Goal: Task Accomplishment & Management: Manage account settings

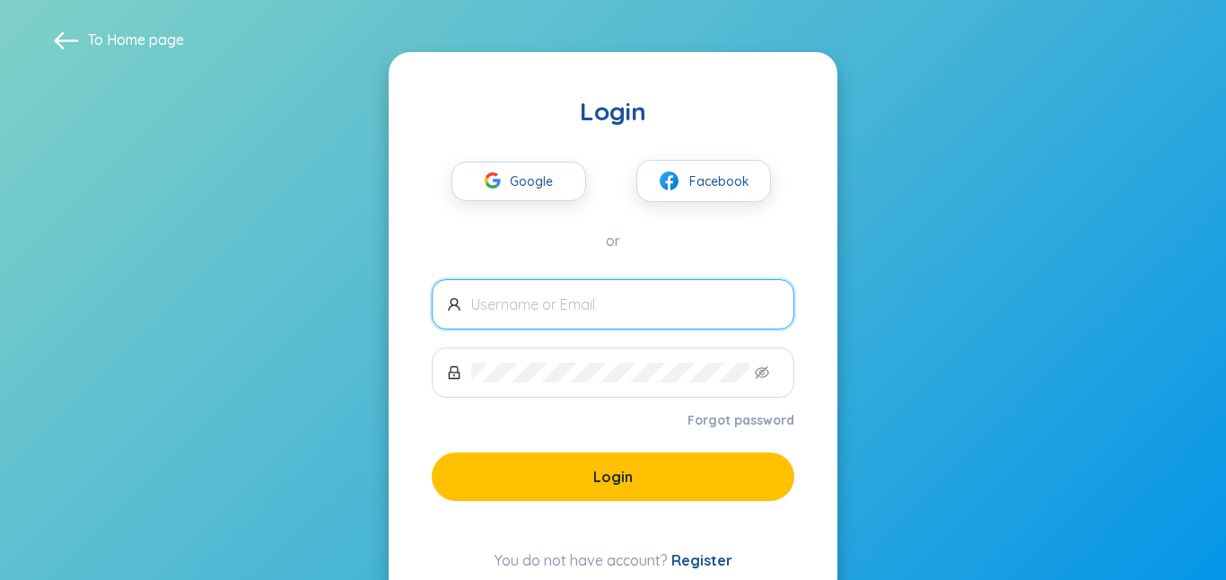
click at [503, 309] on input "text" at bounding box center [625, 304] width 308 height 20
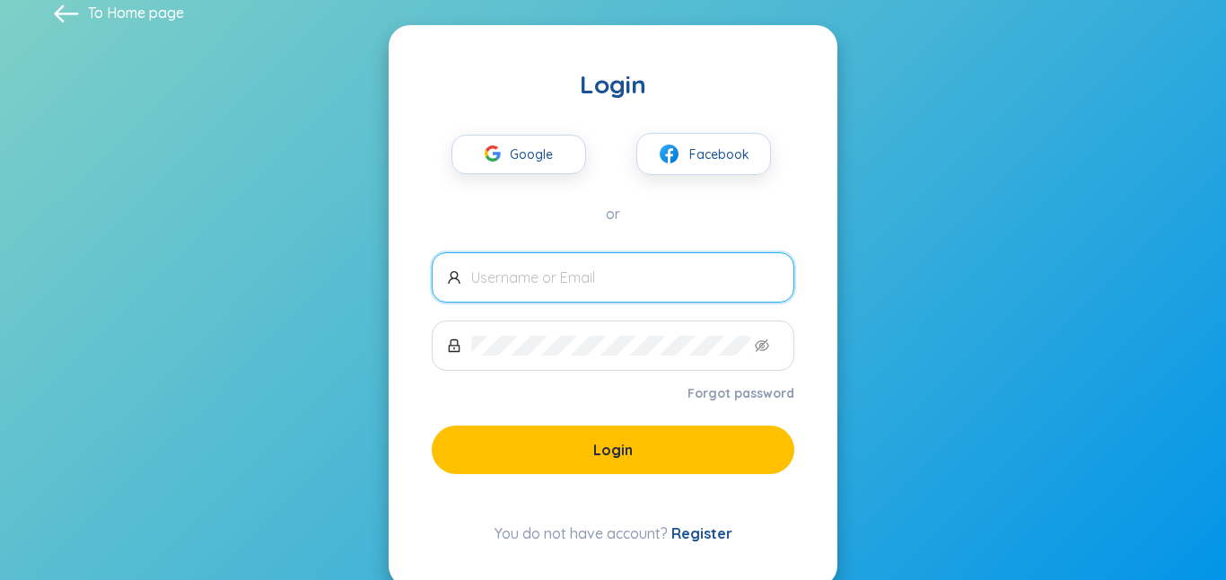
scroll to position [24, 0]
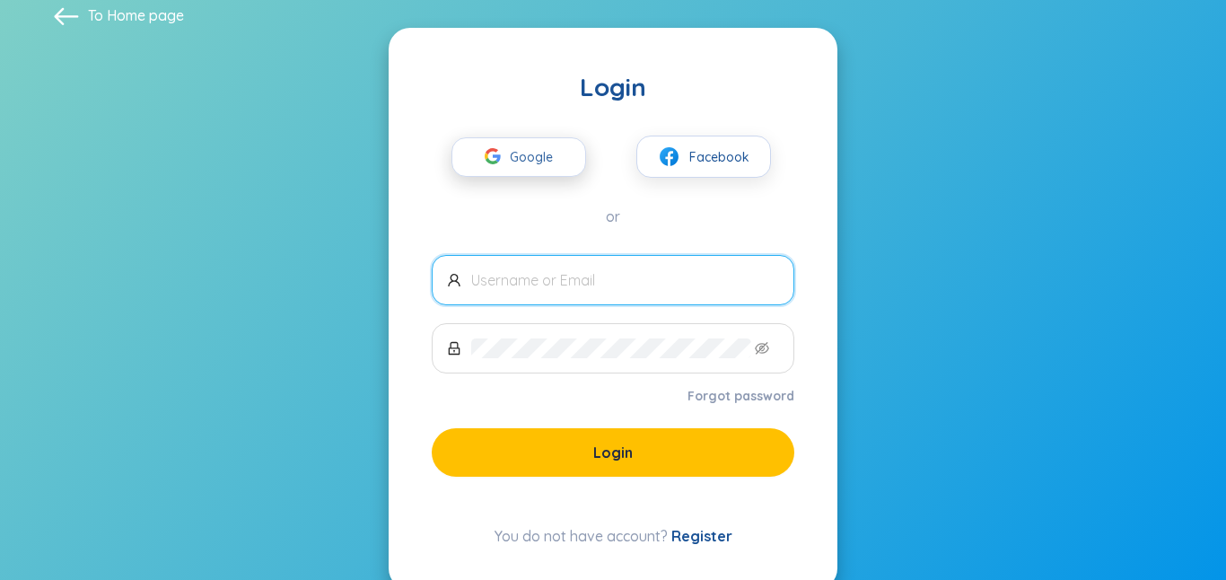
click at [531, 163] on span "Google" at bounding box center [536, 157] width 52 height 38
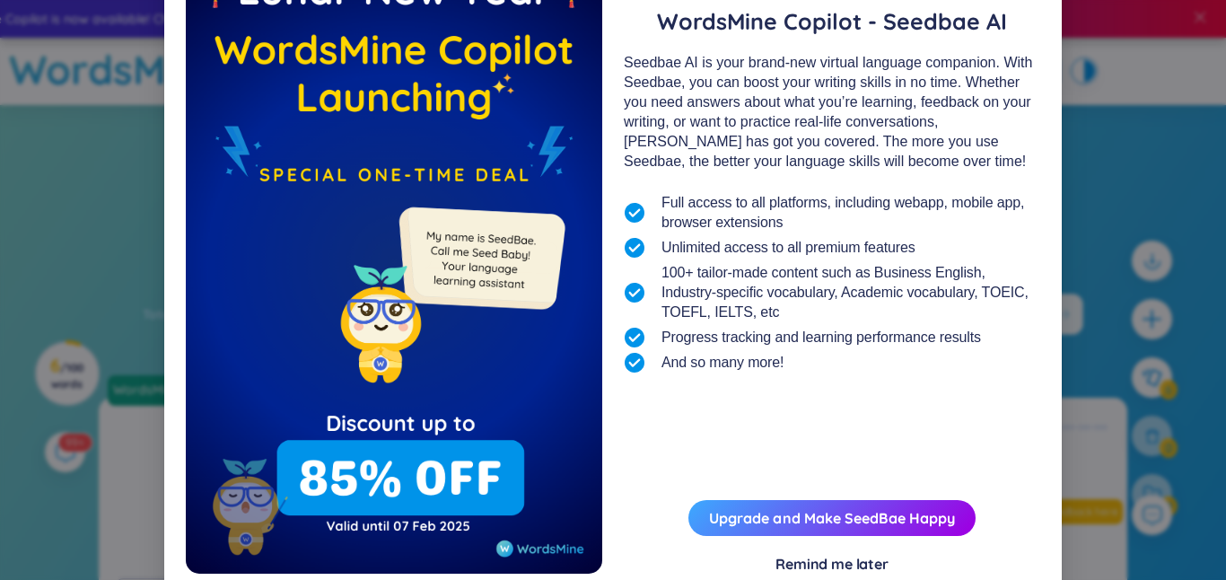
scroll to position [140, 0]
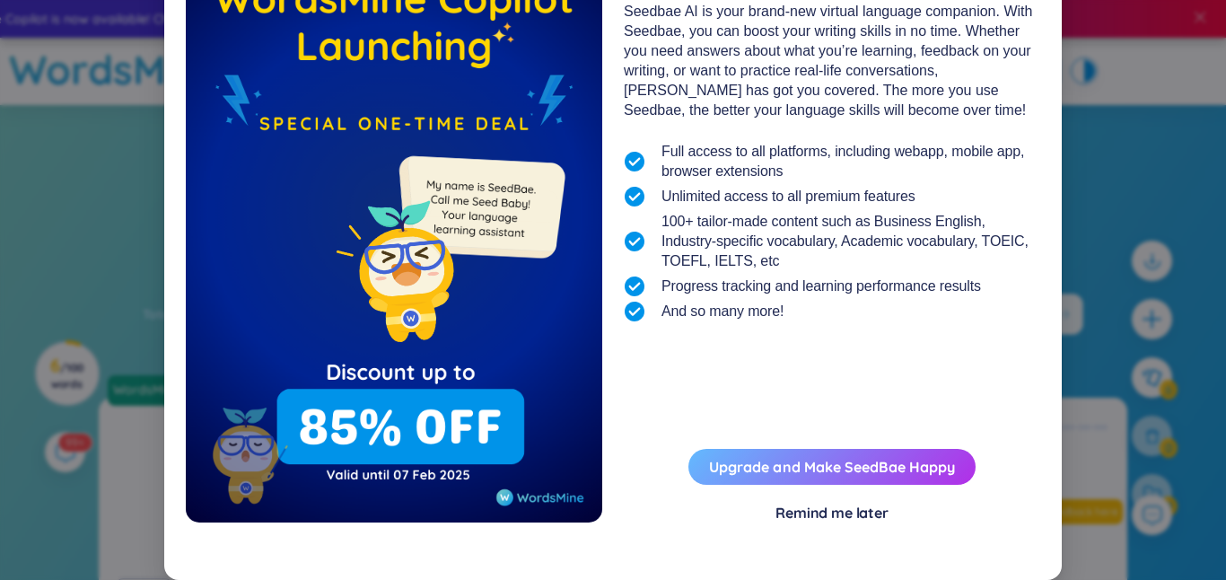
click at [808, 476] on button "Upgrade and Make SeedBae Happy" at bounding box center [831, 467] width 287 height 36
click at [898, 471] on link "Upgrade and Make SeedBae Happy" at bounding box center [832, 467] width 246 height 18
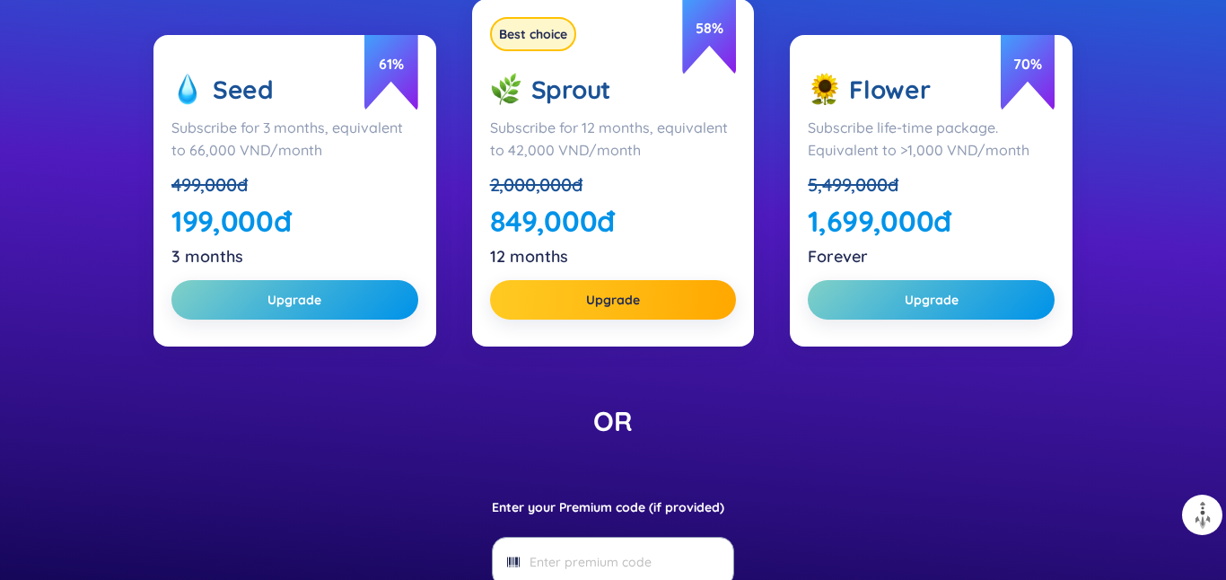
scroll to position [465, 0]
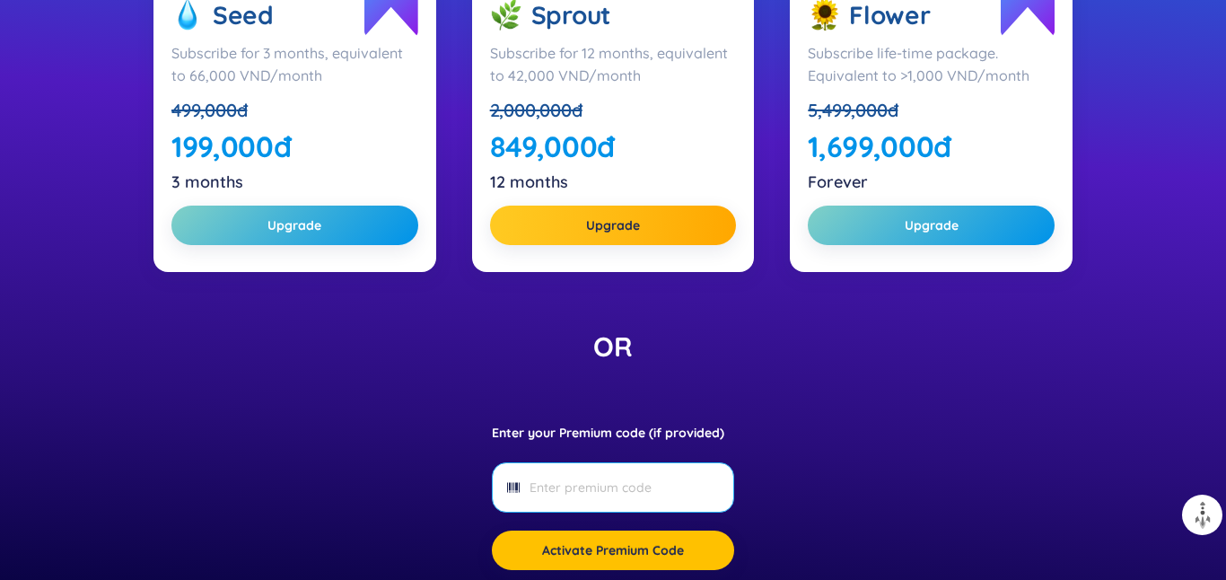
click at [581, 481] on input "Enter your Premium code (if provided)" at bounding box center [611, 487] width 165 height 20
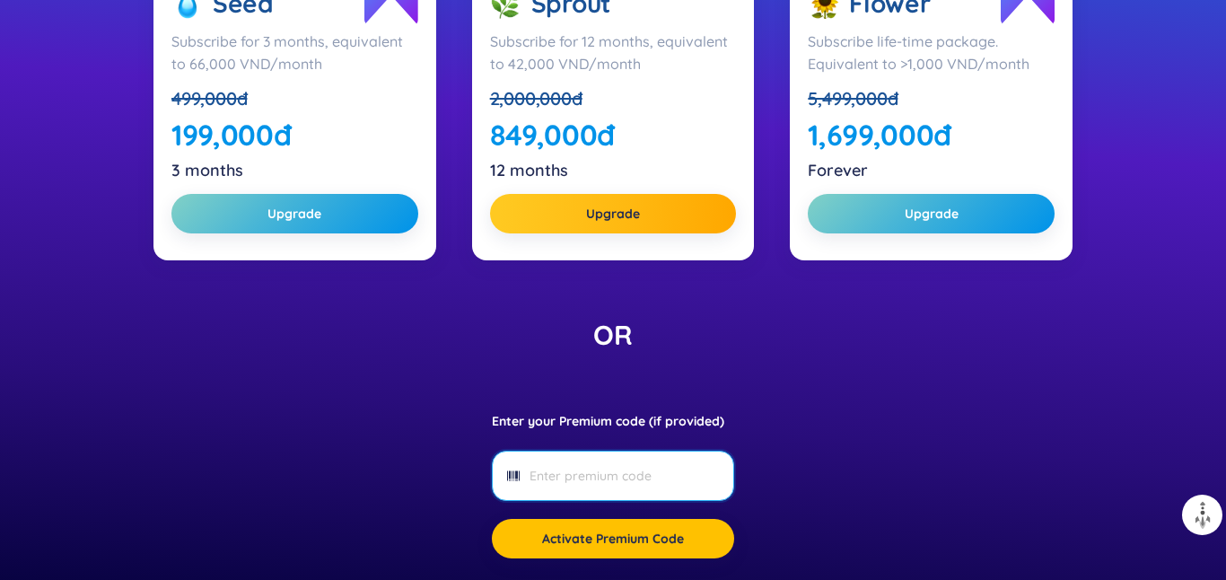
paste input "W"
type input "W"
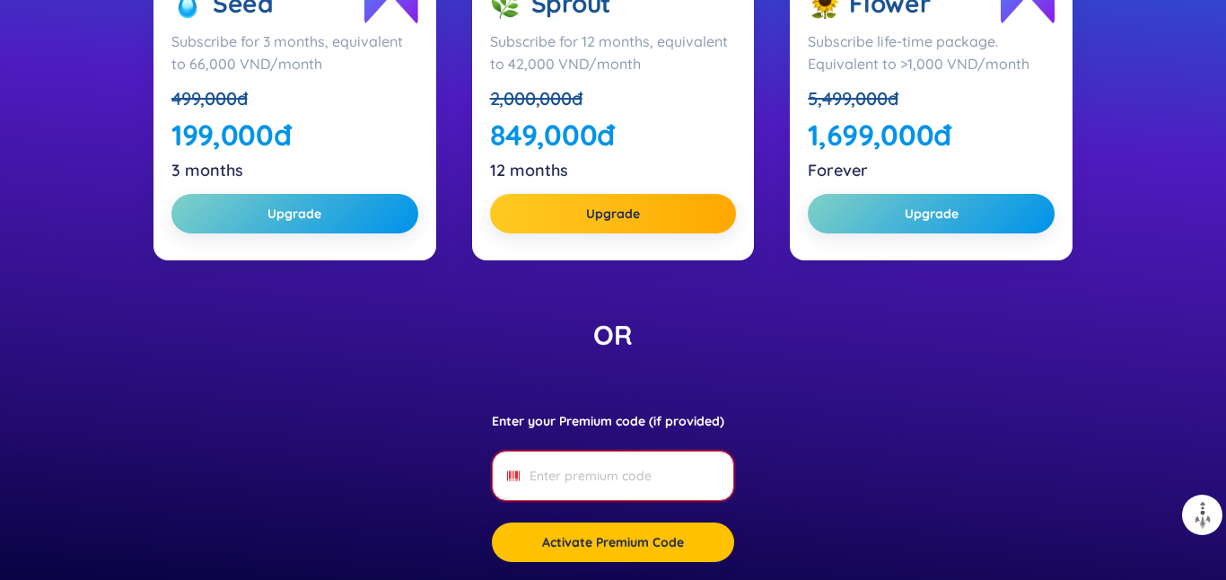
paste input "INNOEX1M"
type input "INNOEX1M"
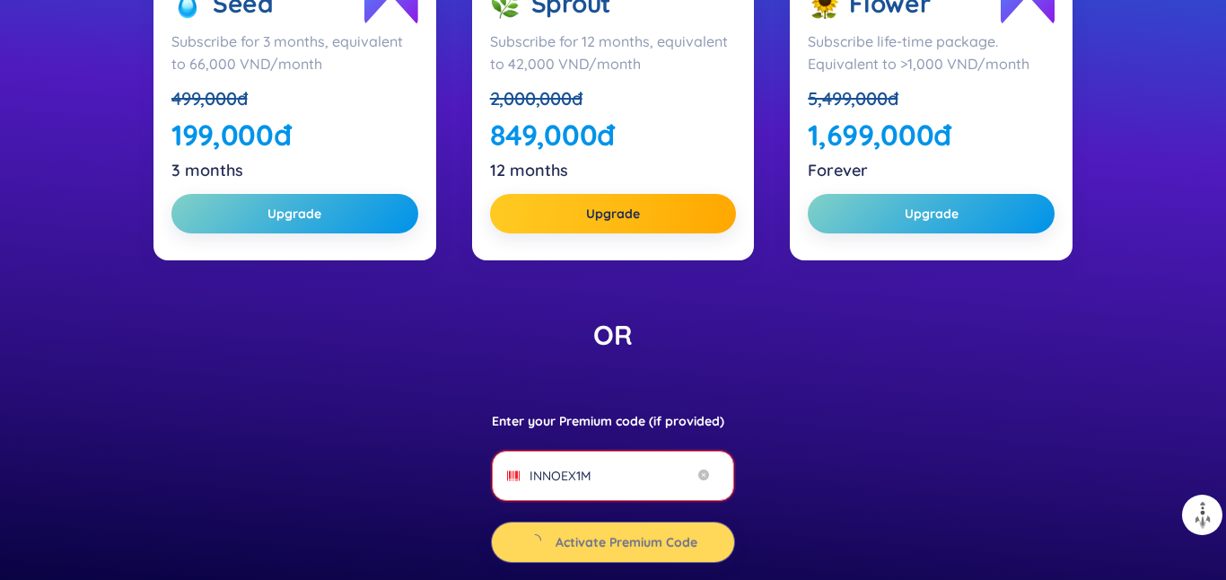
scroll to position [439, 0]
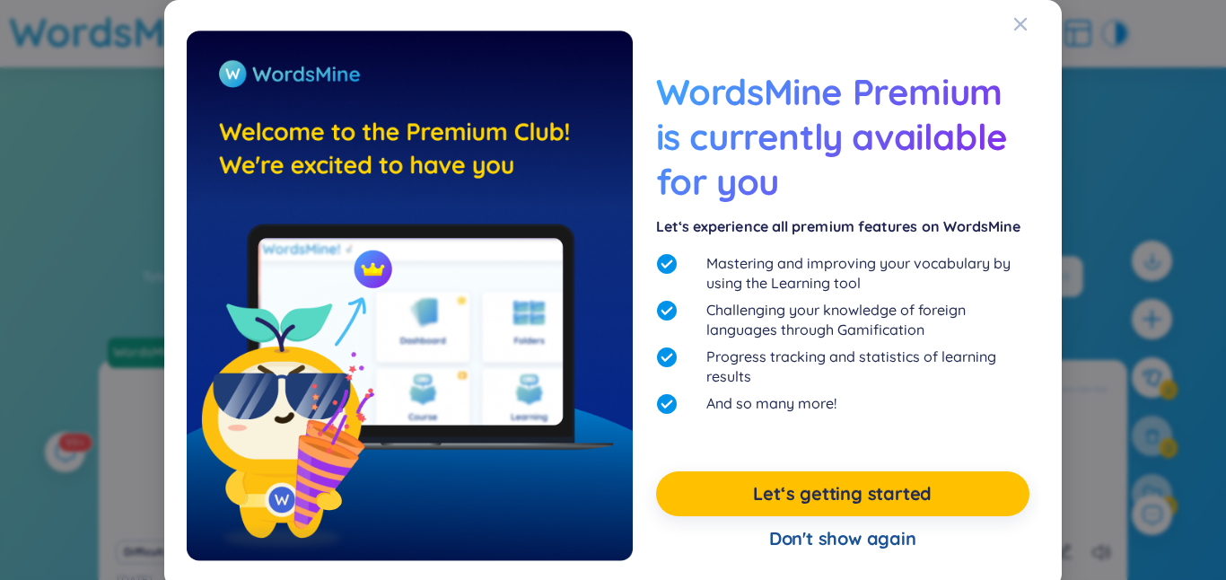
scroll to position [8, 0]
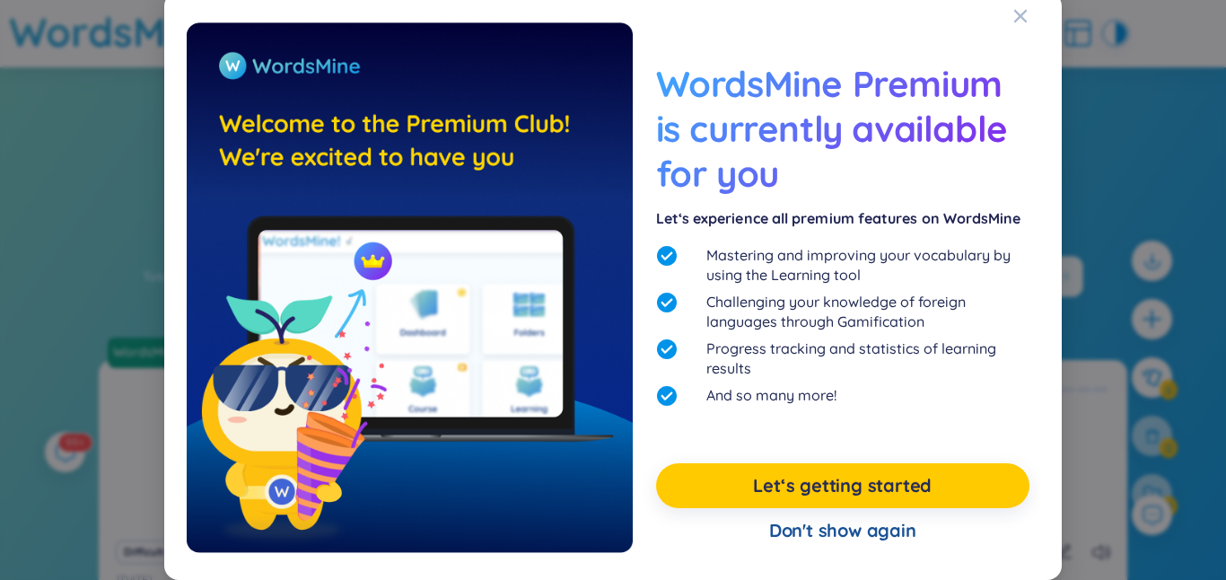
click at [922, 485] on link "Let‘s getting started" at bounding box center [842, 485] width 179 height 25
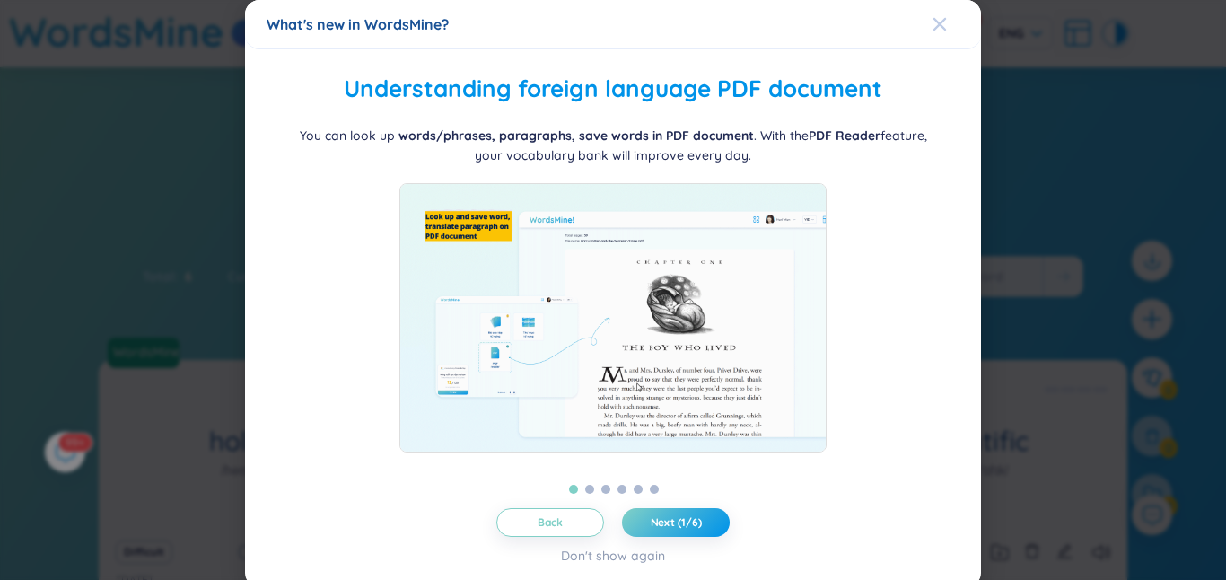
click at [937, 26] on icon "Close" at bounding box center [939, 24] width 13 height 13
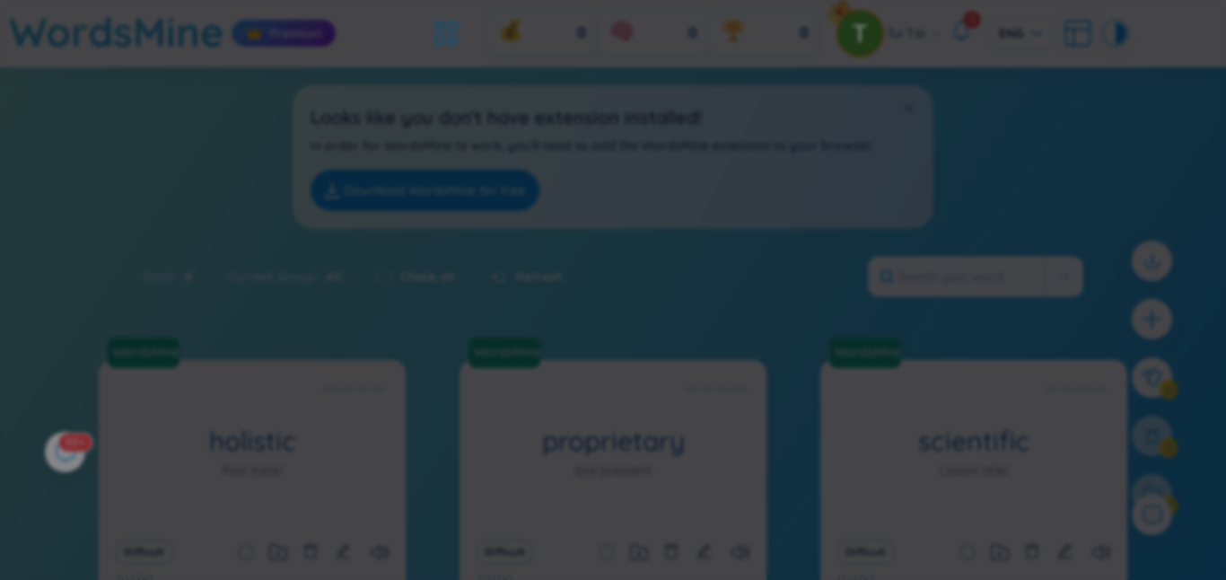
click at [1033, 35] on div "What's new in WordsMine? Ra mắt WordsMine Copilot (SeedBae AI) Chào bạn, chúng …" at bounding box center [613, 290] width 1226 height 580
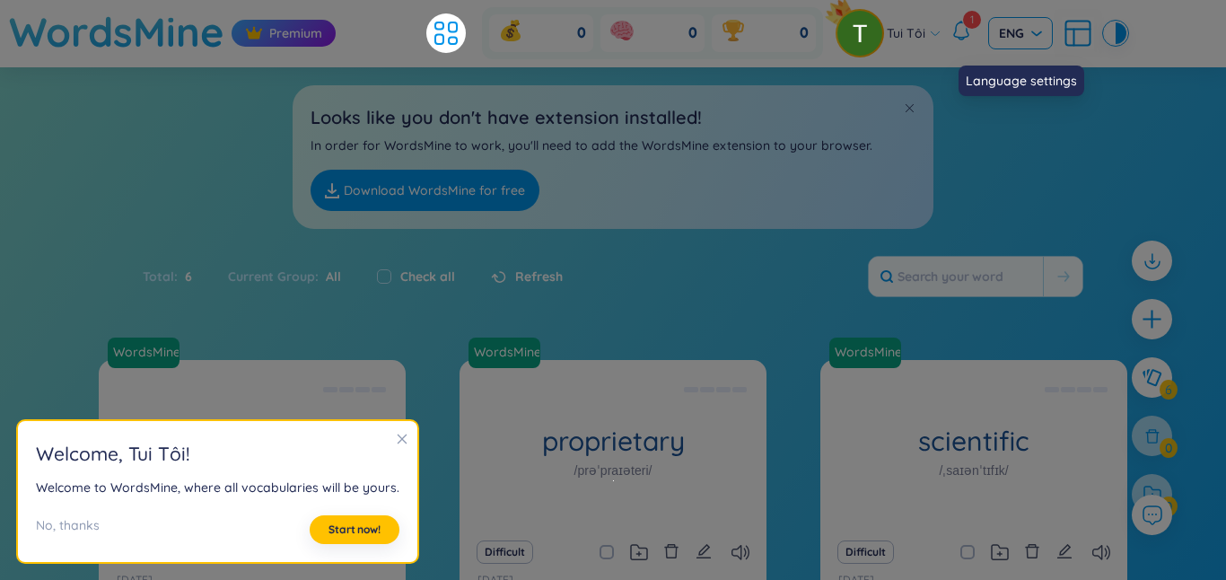
click at [1043, 37] on div "ENG" at bounding box center [1020, 33] width 65 height 32
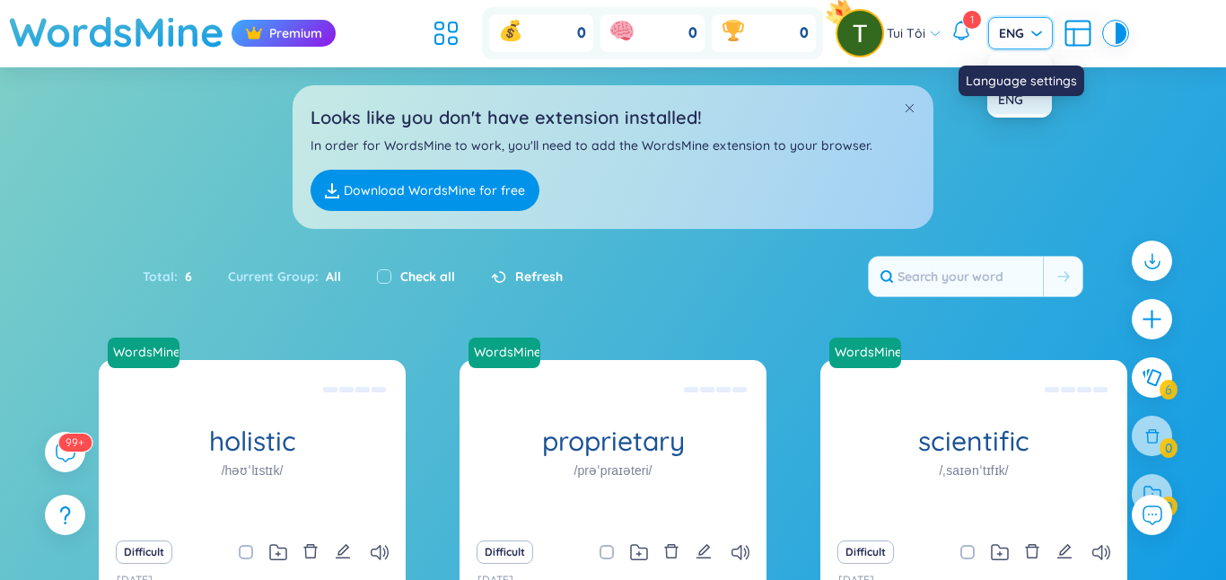
click at [1017, 79] on div "Language settings" at bounding box center [1021, 81] width 126 height 31
click at [1043, 35] on div "ENG" at bounding box center [1020, 33] width 65 height 32
click at [1018, 73] on div "Language settings" at bounding box center [1021, 81] width 126 height 31
click at [1022, 83] on div "Language settings" at bounding box center [1021, 81] width 126 height 31
click at [1017, 32] on span "ENG" at bounding box center [1020, 33] width 43 height 18
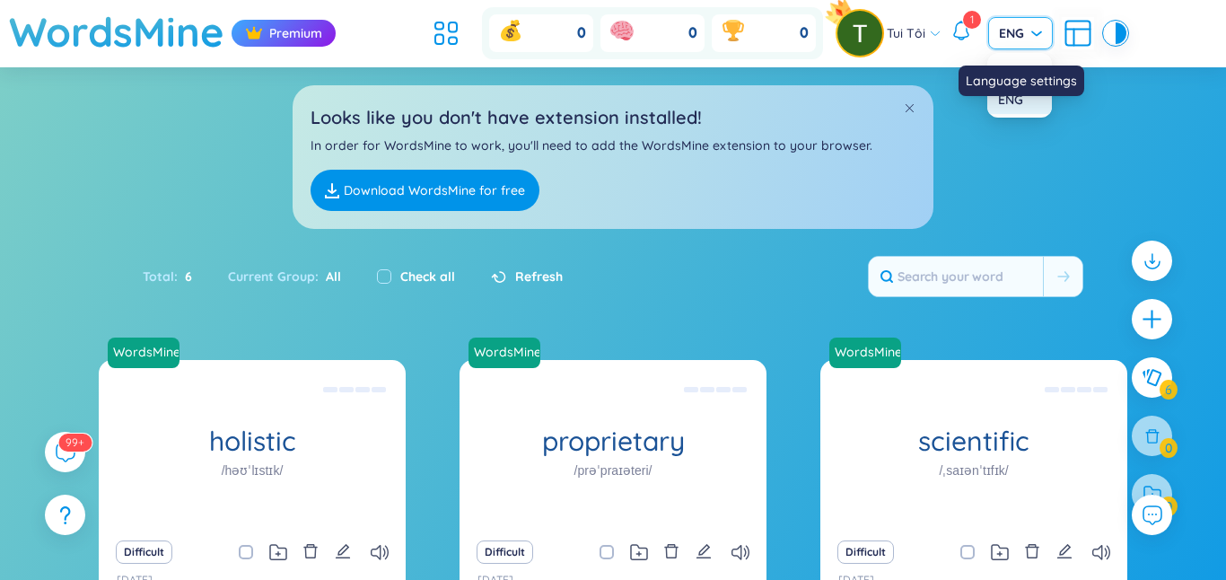
click at [1010, 61] on div "Language settings" at bounding box center [1021, 74] width 126 height 43
click at [1019, 36] on span "ENG" at bounding box center [1020, 33] width 43 height 18
click at [1017, 66] on div "Language settings" at bounding box center [1021, 81] width 126 height 31
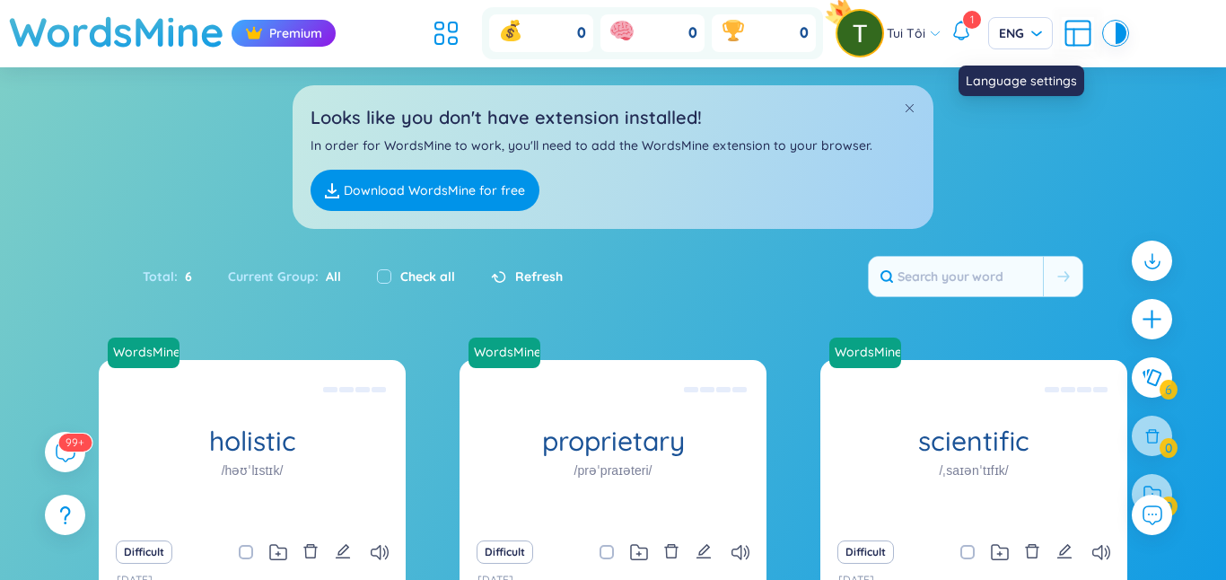
click at [1011, 57] on div "Language settings" at bounding box center [1021, 74] width 126 height 43
click at [1001, 40] on span "ENG" at bounding box center [1020, 33] width 43 height 18
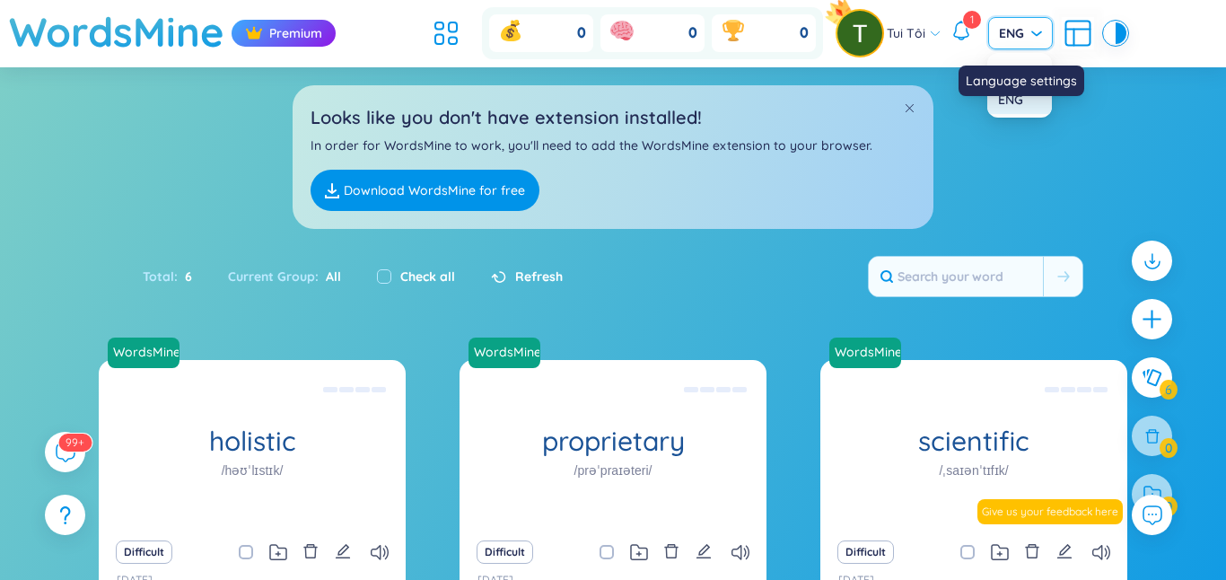
click at [1005, 66] on div "Language settings" at bounding box center [1021, 81] width 126 height 31
click at [1033, 32] on span "ENG" at bounding box center [1020, 33] width 43 height 18
click at [1009, 74] on div "Language settings" at bounding box center [1021, 81] width 126 height 31
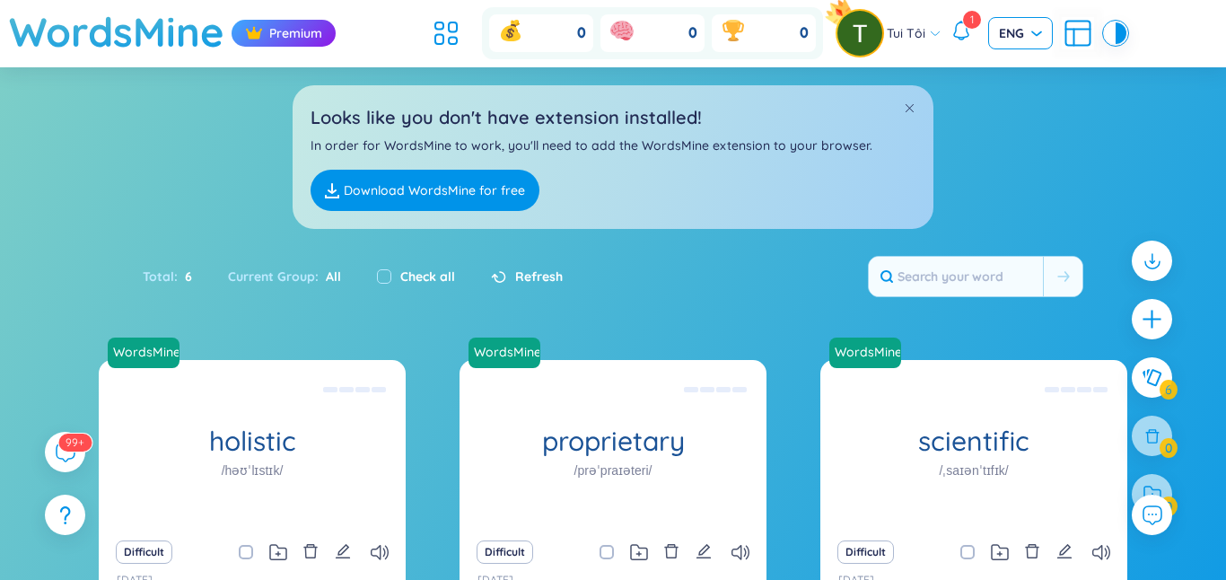
click at [1034, 31] on span "ENG" at bounding box center [1020, 33] width 43 height 18
click at [1026, 66] on body "WordsMine Premium 0 0 0 Tui Tôi 1 ENG Sort Alphabet Ascending Alphabet Descendi…" at bounding box center [613, 290] width 1226 height 580
click at [1022, 78] on div "VIE" at bounding box center [1019, 71] width 43 height 20
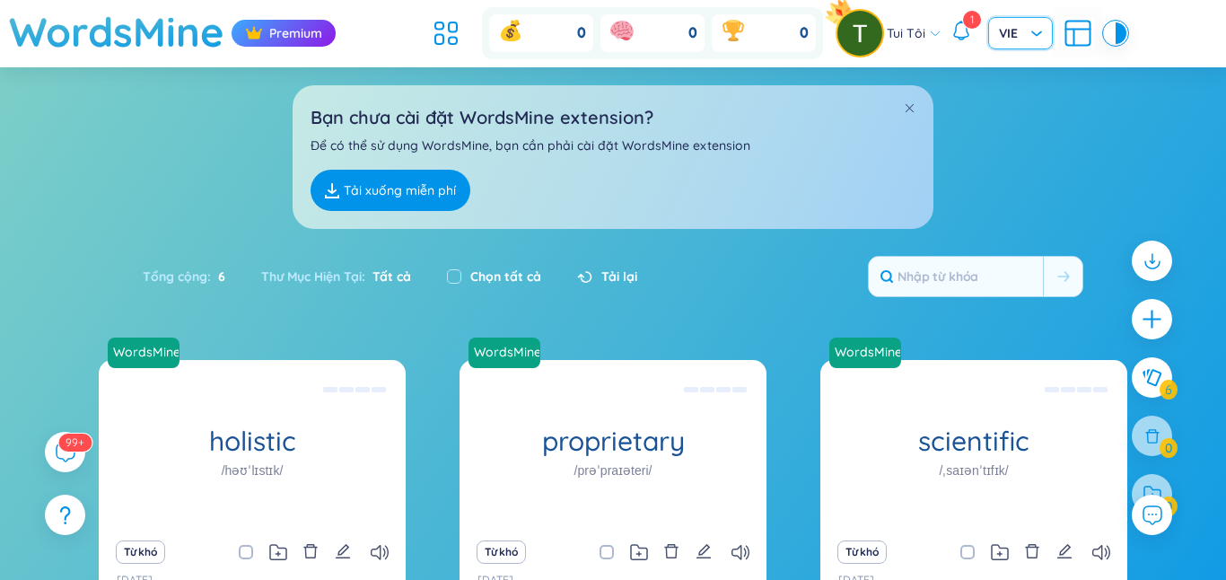
click at [413, 193] on link "Tải xuống miễn phí" at bounding box center [390, 190] width 160 height 41
click at [256, 36] on img at bounding box center [254, 33] width 18 height 18
click at [970, 25] on span "1" at bounding box center [972, 19] width 4 height 13
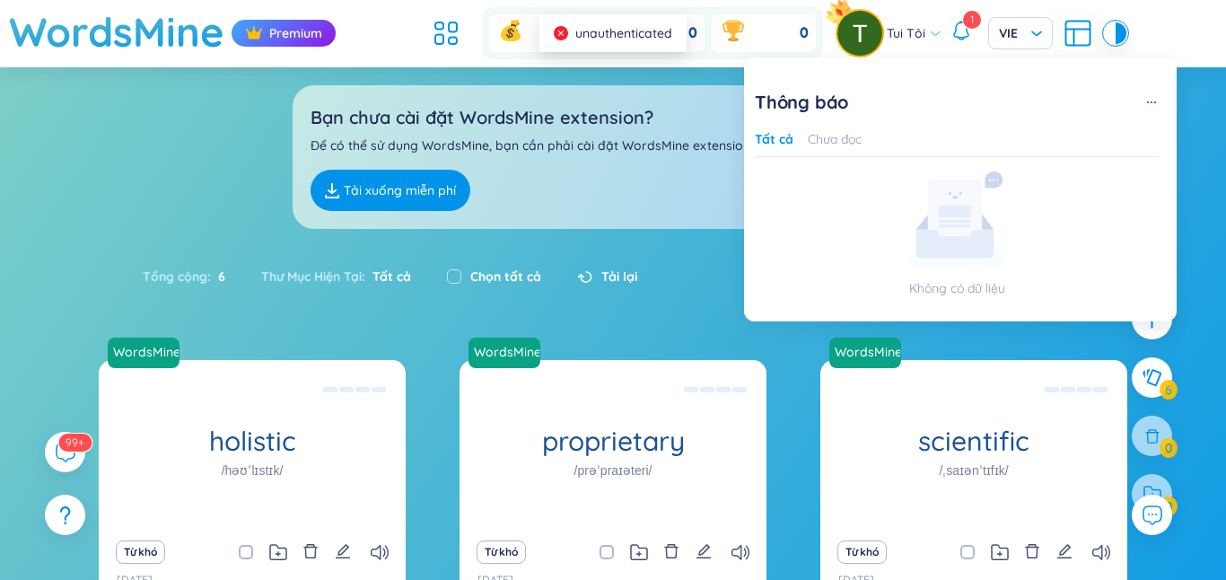
click at [614, 279] on span "Tải lại" at bounding box center [619, 276] width 36 height 20
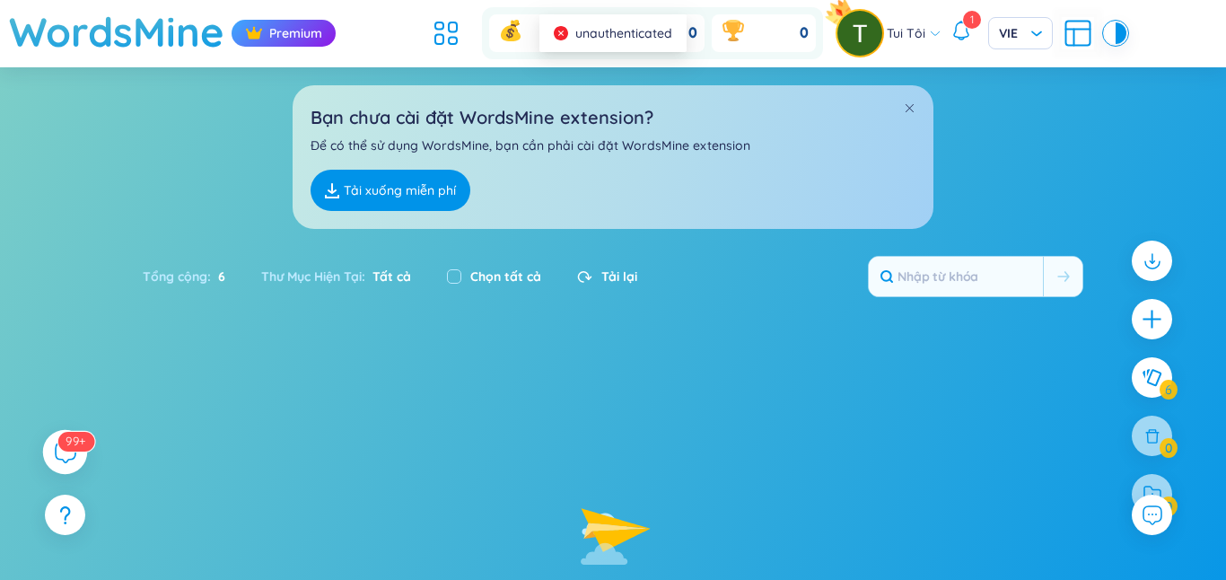
click at [68, 459] on icon at bounding box center [65, 452] width 22 height 22
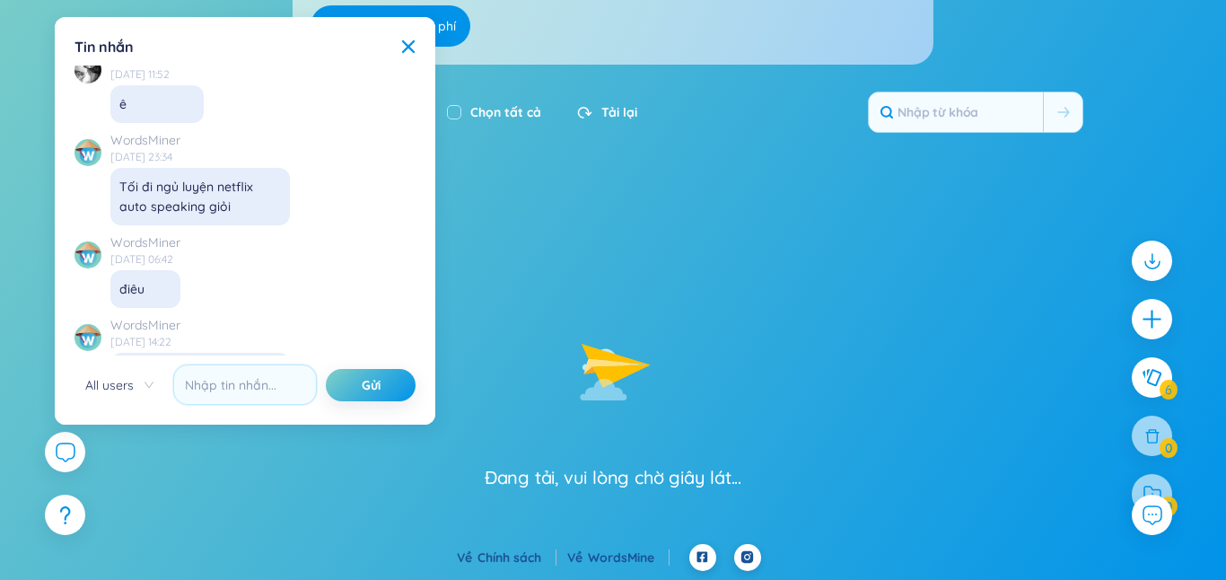
scroll to position [16132, 0]
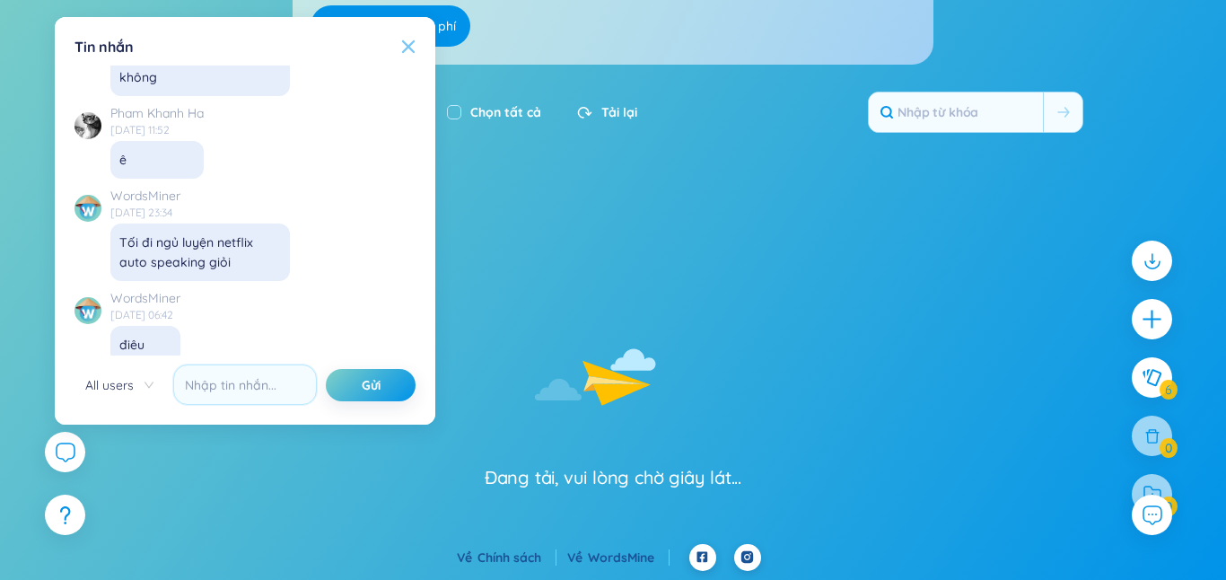
click at [415, 44] on icon at bounding box center [408, 46] width 14 height 14
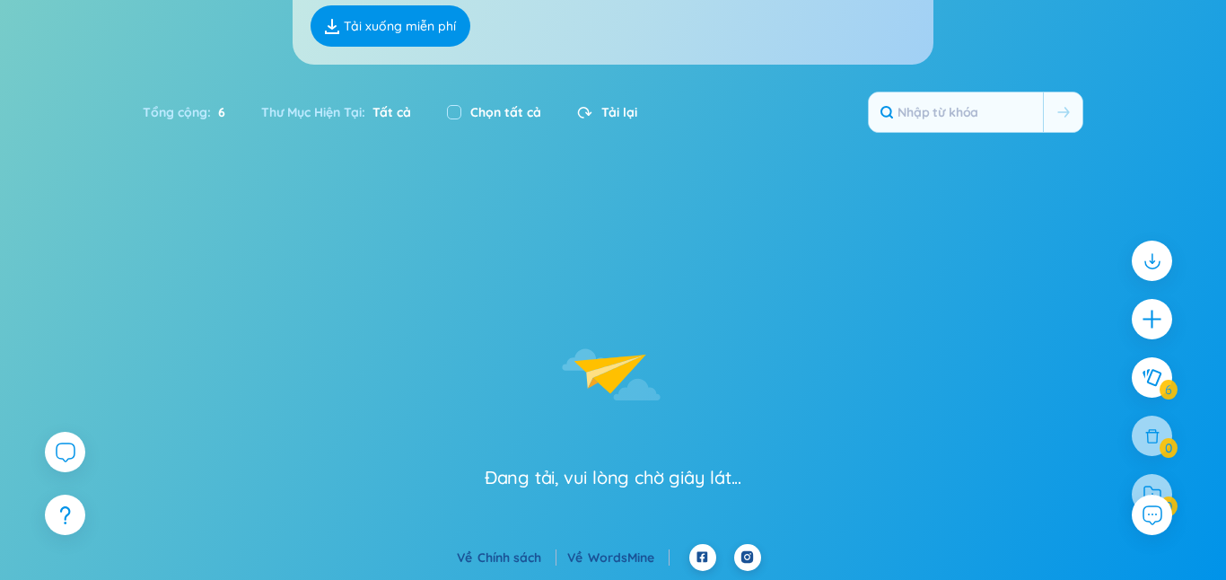
scroll to position [0, 0]
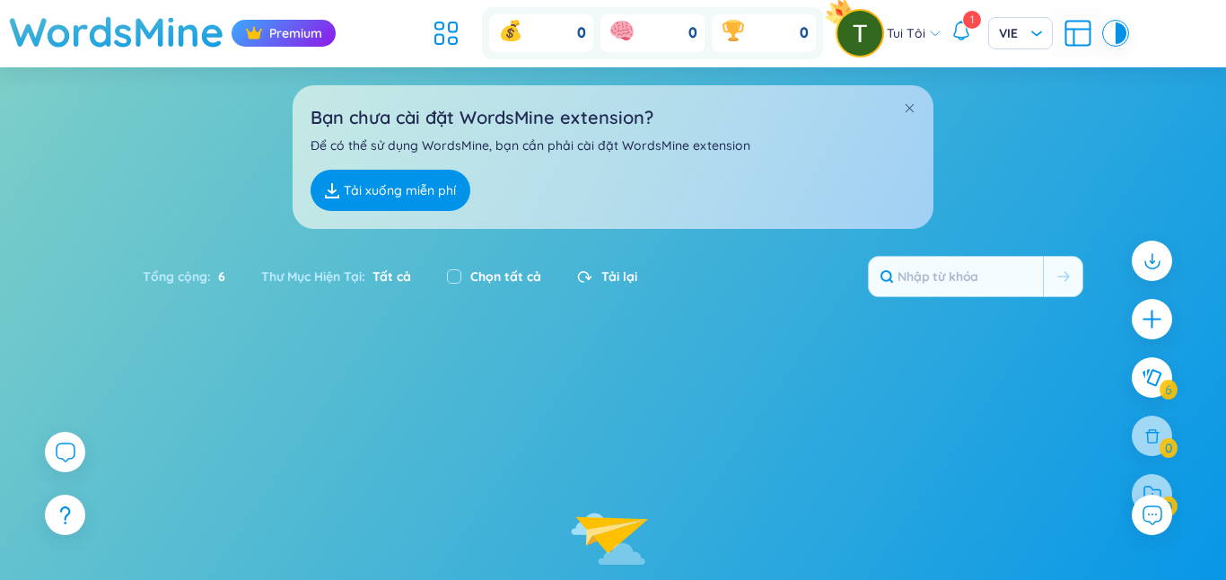
click at [960, 31] on icon at bounding box center [961, 31] width 22 height 22
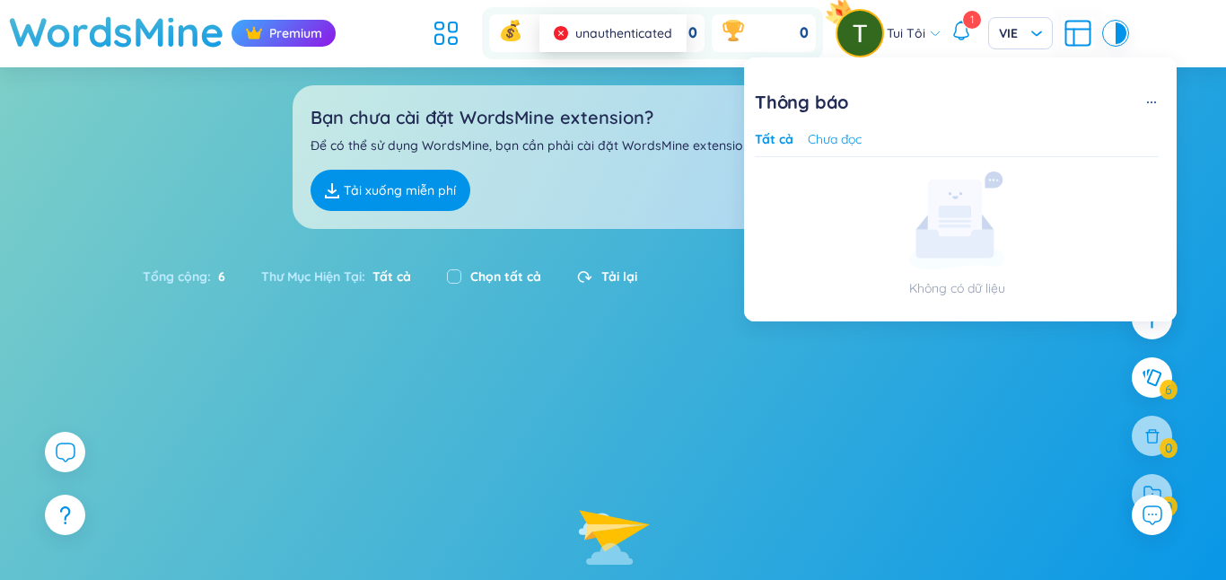
click at [823, 136] on button "Chưa đọc" at bounding box center [835, 139] width 54 height 20
click at [1054, 469] on div "Đang tải, vui lòng chờ giây lát..." at bounding box center [613, 507] width 1226 height 294
